Goal: Task Accomplishment & Management: Use online tool/utility

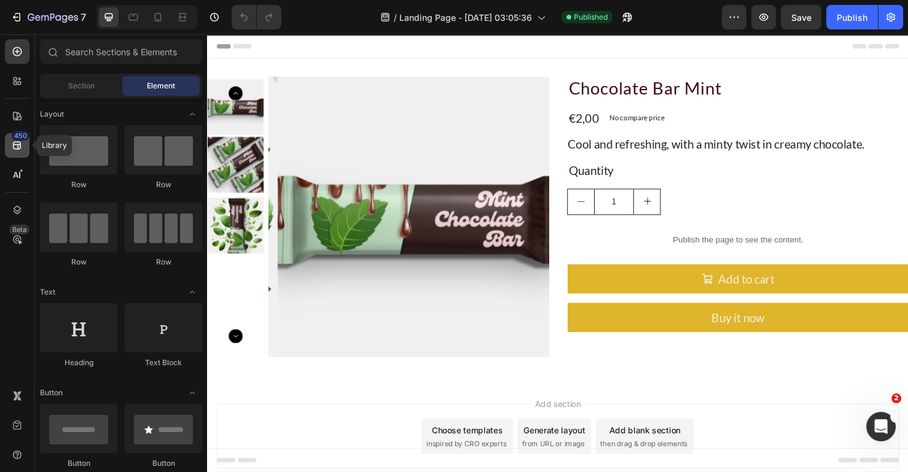
click at [23, 156] on div "450" at bounding box center [17, 145] width 25 height 25
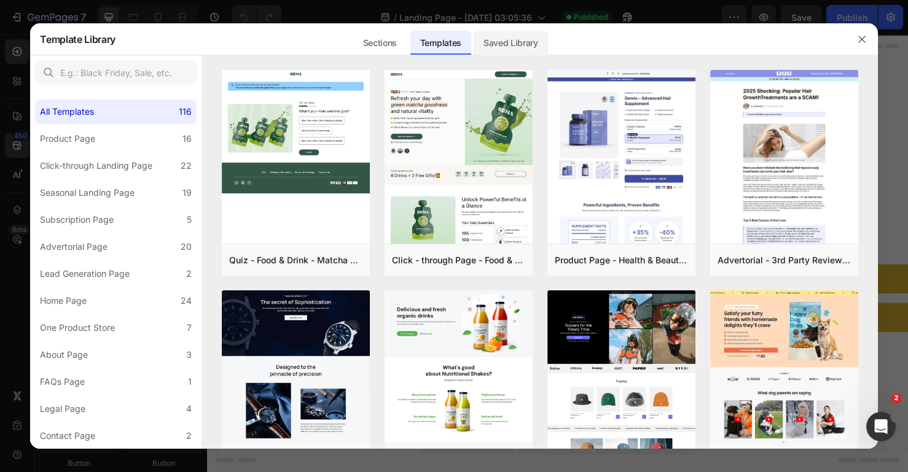
click at [521, 44] on div "Saved Library" at bounding box center [510, 43] width 74 height 25
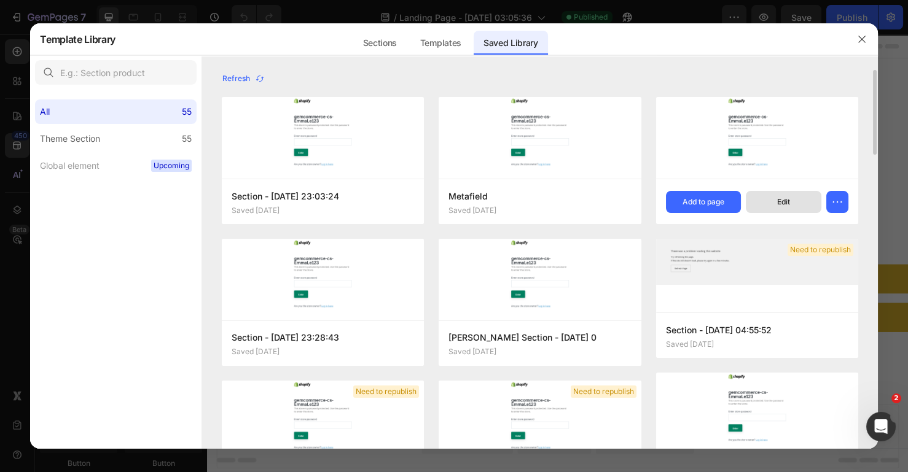
click at [763, 204] on button "Edit" at bounding box center [784, 202] width 76 height 22
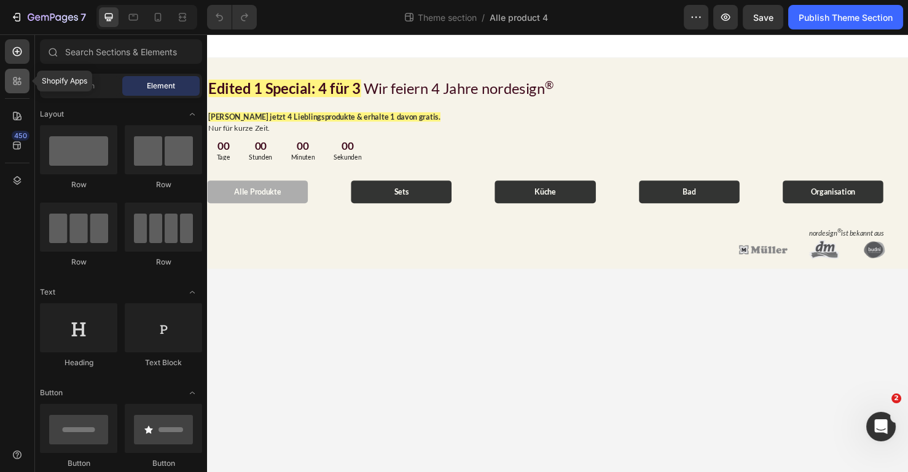
click at [14, 80] on icon at bounding box center [17, 81] width 12 height 12
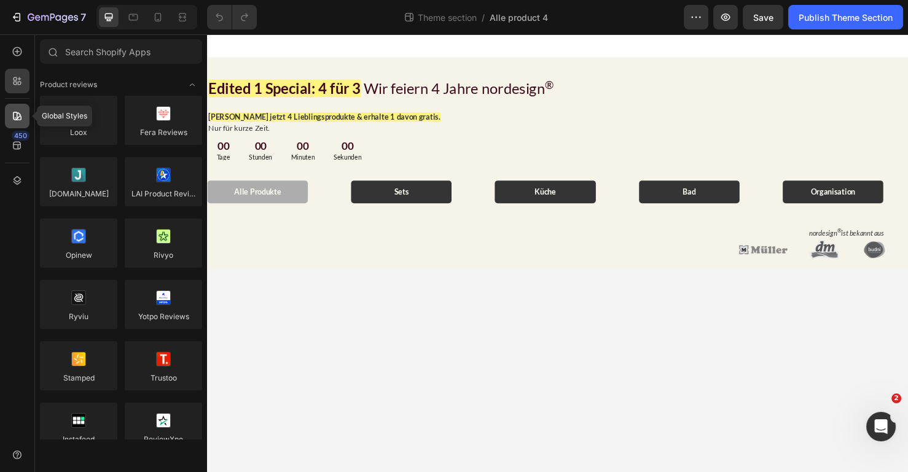
click at [19, 121] on icon at bounding box center [17, 116] width 12 height 12
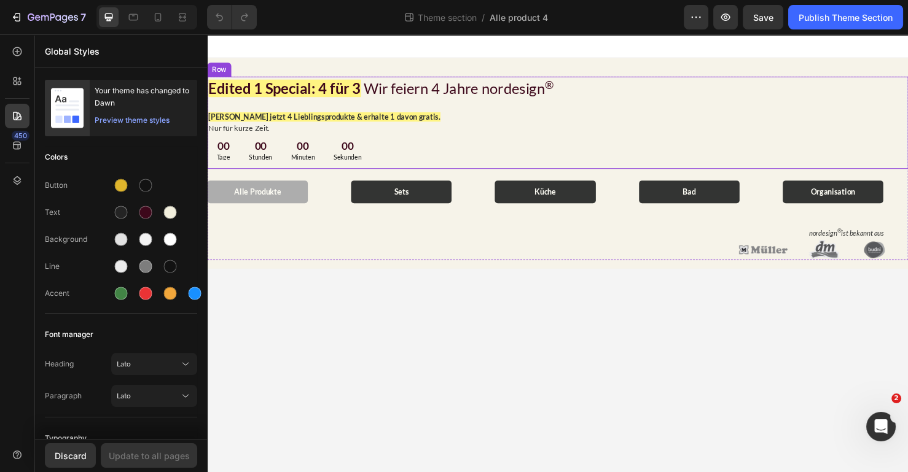
click at [395, 95] on h2 "Edited 1 Special: 4 für 3 Wir feiern 4 Jahre nordesign ®" at bounding box center [575, 92] width 737 height 26
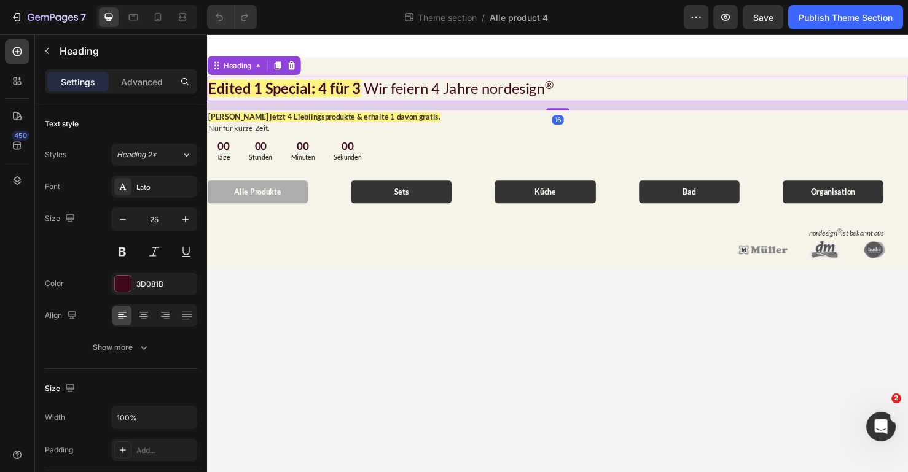
click at [410, 85] on h2 "Edited 1 Special: 4 für 3 Wir feiern 4 Jahre nordesign ®" at bounding box center [575, 92] width 737 height 26
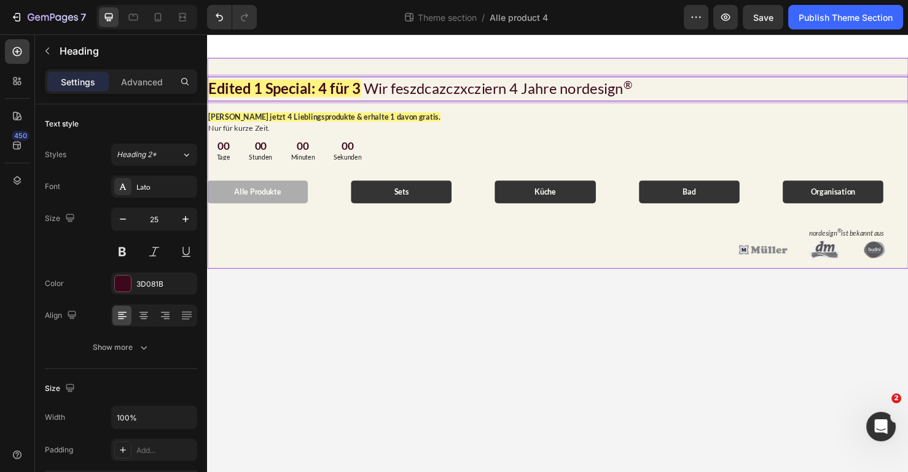
click at [482, 283] on body "Edited 1 Special: 4 für 3 Wir feszdcazczxcziern 4 Jahre nordesign ® Heading 16 …" at bounding box center [575, 264] width 737 height 461
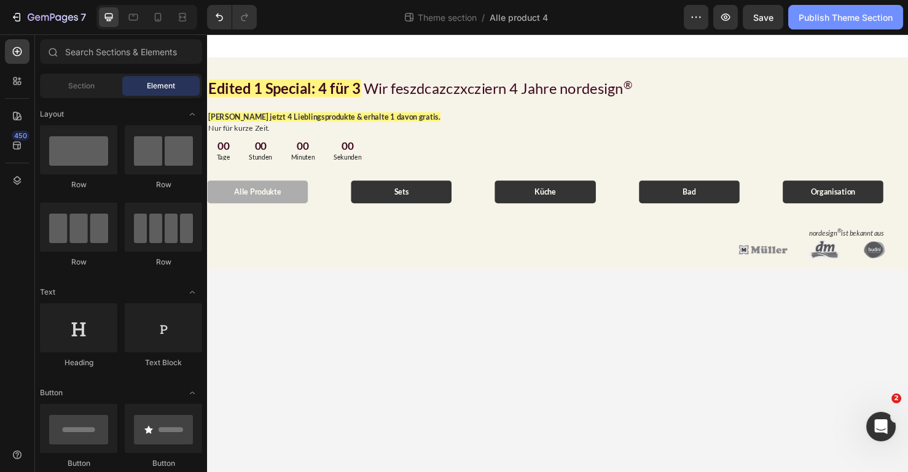
click at [819, 15] on div "Publish Theme Section" at bounding box center [845, 17] width 94 height 13
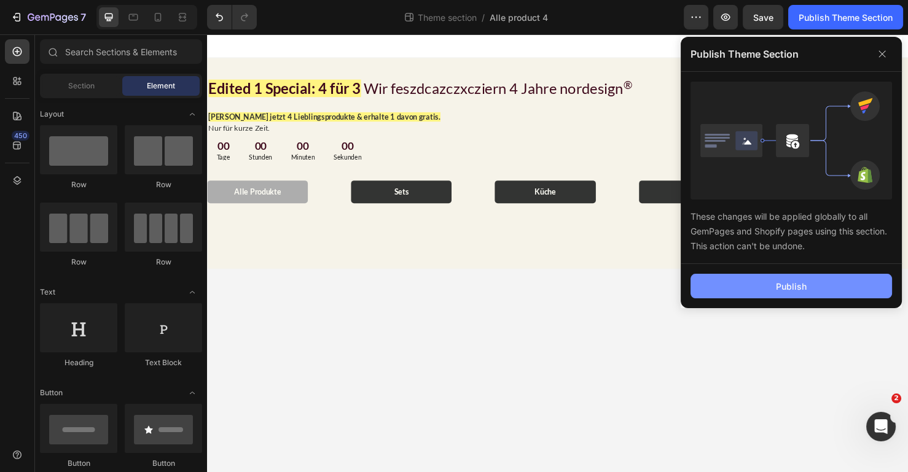
click at [727, 288] on button "Publish" at bounding box center [790, 286] width 201 height 25
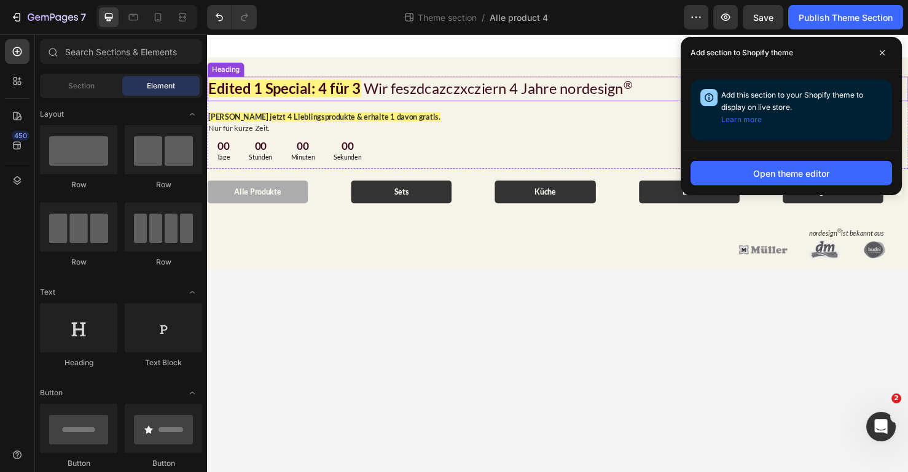
click at [570, 95] on p "⁠⁠⁠⁠⁠⁠⁠ Edited 1 Special: 4 für 3 Wir feszdcazczxcziern 4 Jahre nordesign ®" at bounding box center [575, 91] width 734 height 23
